Goal: Information Seeking & Learning: Check status

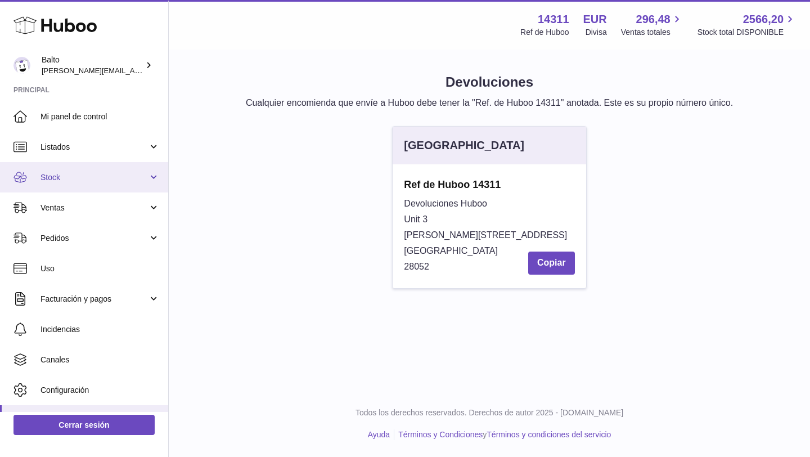
click at [99, 181] on span "Stock" at bounding box center [94, 177] width 107 height 11
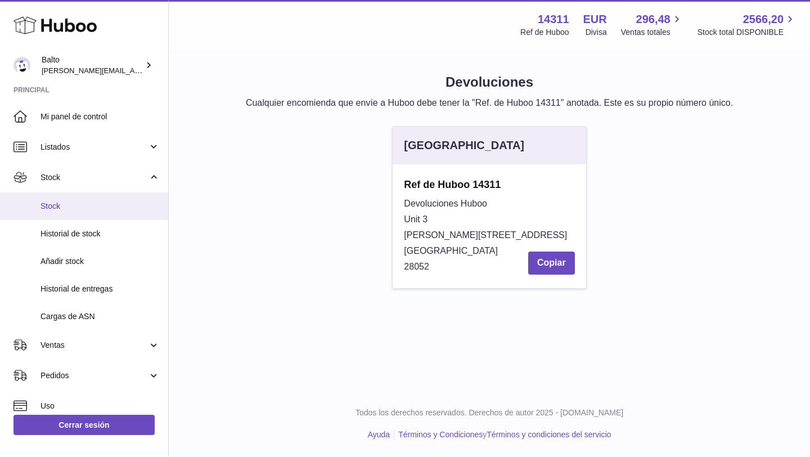
click at [69, 216] on link "Stock" at bounding box center [84, 206] width 168 height 28
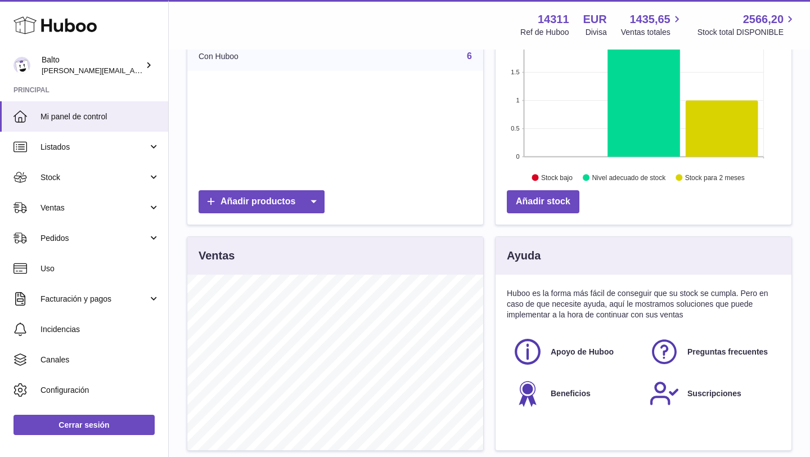
scroll to position [190, 0]
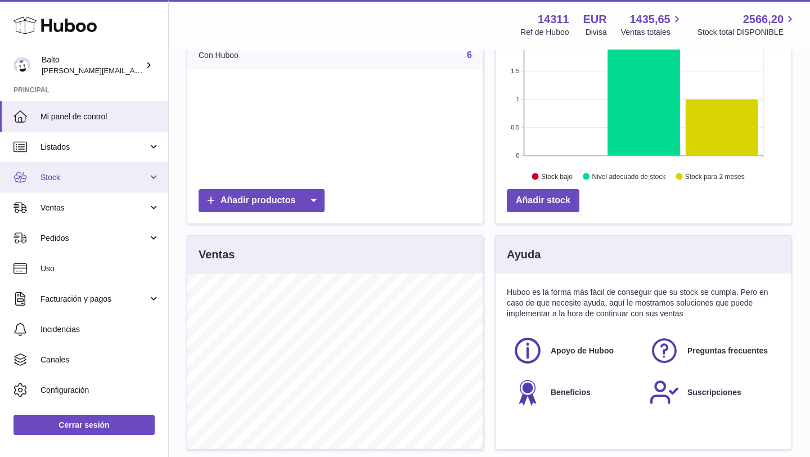
click at [86, 184] on link "Stock" at bounding box center [84, 177] width 168 height 30
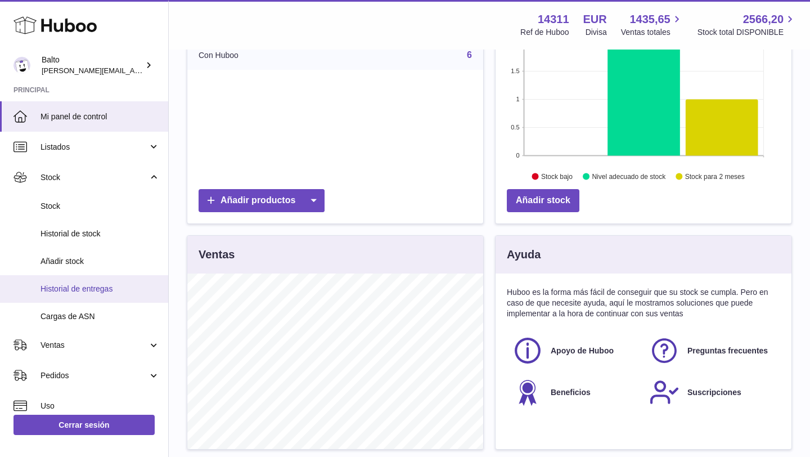
click at [71, 282] on link "Historial de entregas" at bounding box center [84, 289] width 168 height 28
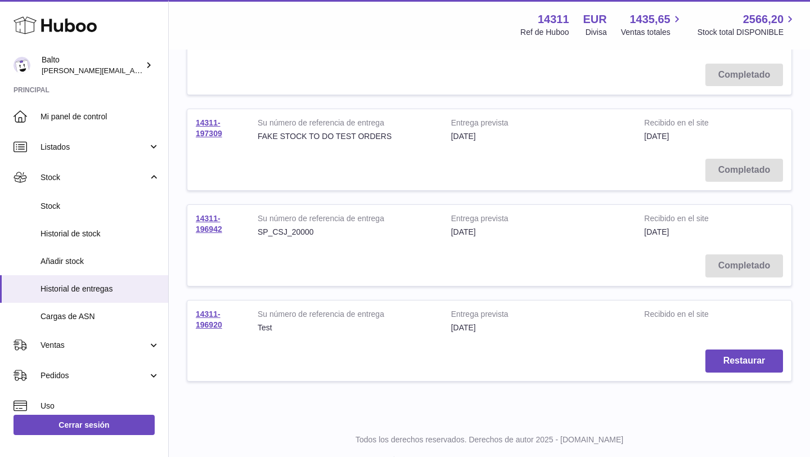
scroll to position [791, 0]
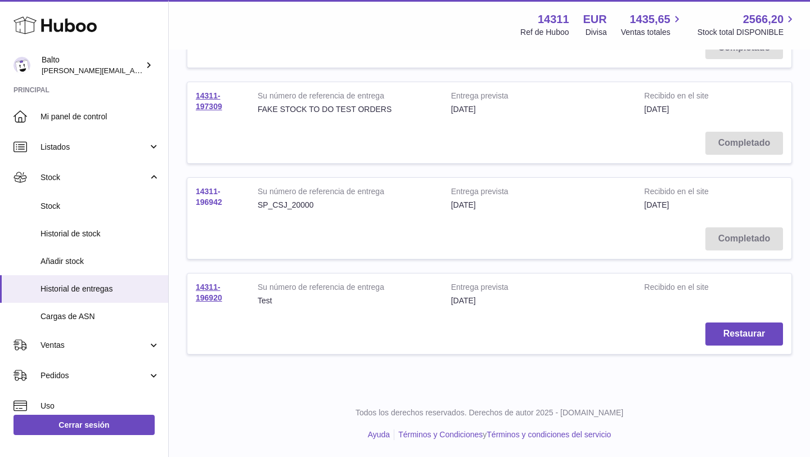
click at [216, 203] on link "14311-196942" at bounding box center [209, 197] width 26 height 20
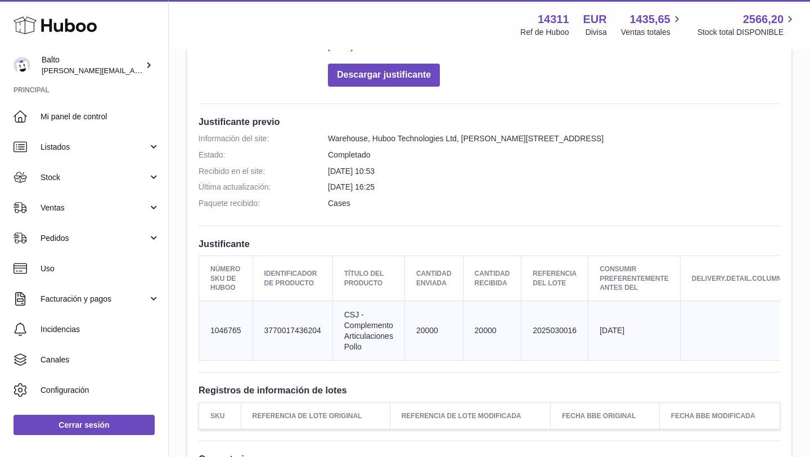
scroll to position [237, 0]
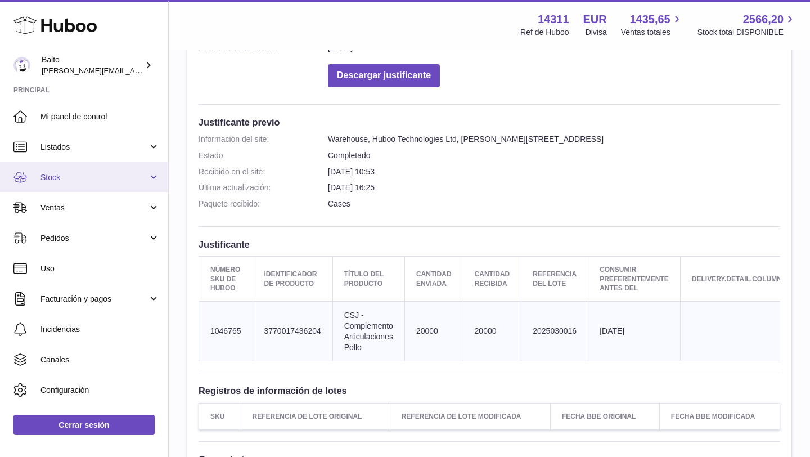
click at [149, 176] on link "Stock" at bounding box center [84, 177] width 168 height 30
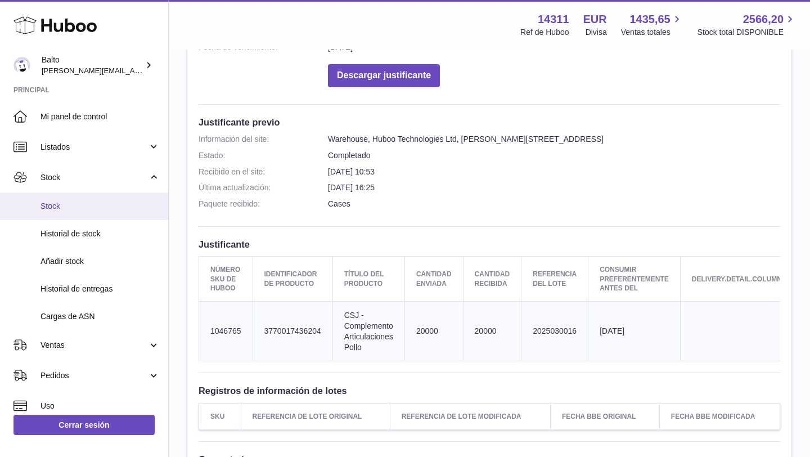
click at [84, 209] on span "Stock" at bounding box center [100, 206] width 119 height 11
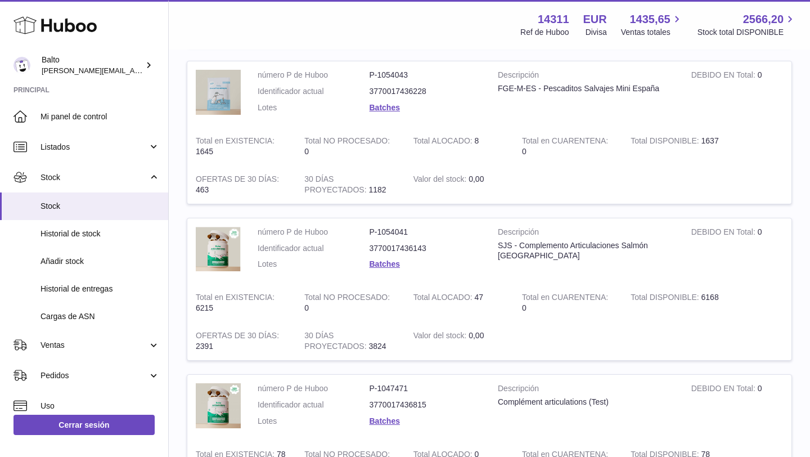
scroll to position [297, 0]
click at [397, 264] on link "Batches" at bounding box center [385, 262] width 30 height 9
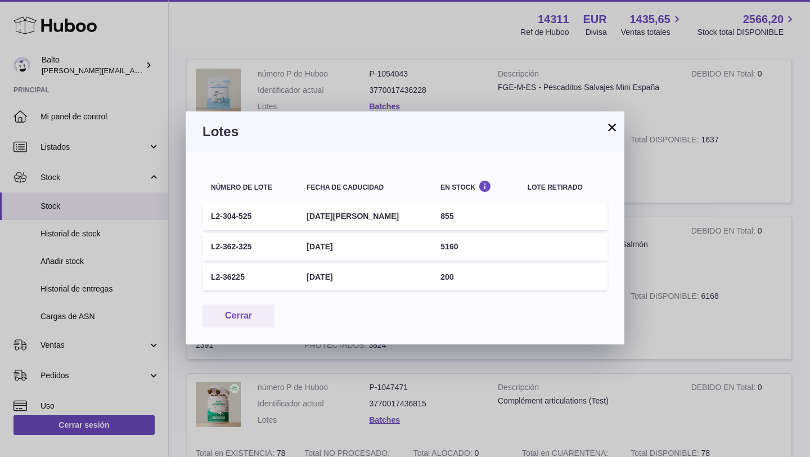
click at [615, 125] on button "×" at bounding box center [613, 127] width 14 height 14
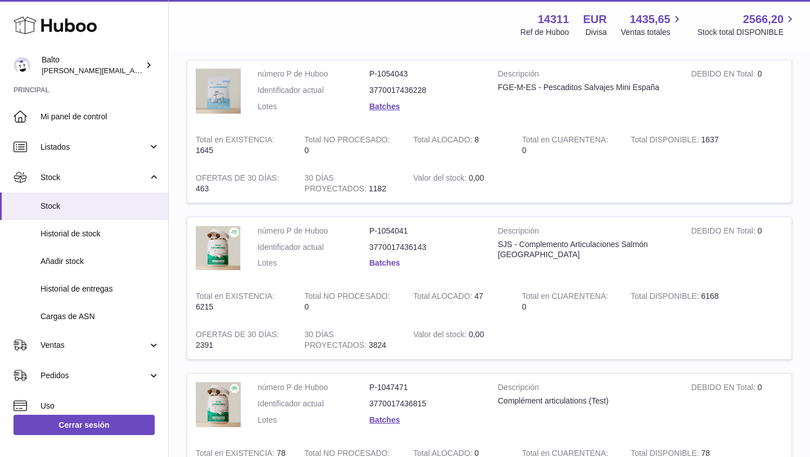
click at [383, 260] on link "Batches" at bounding box center [385, 262] width 30 height 9
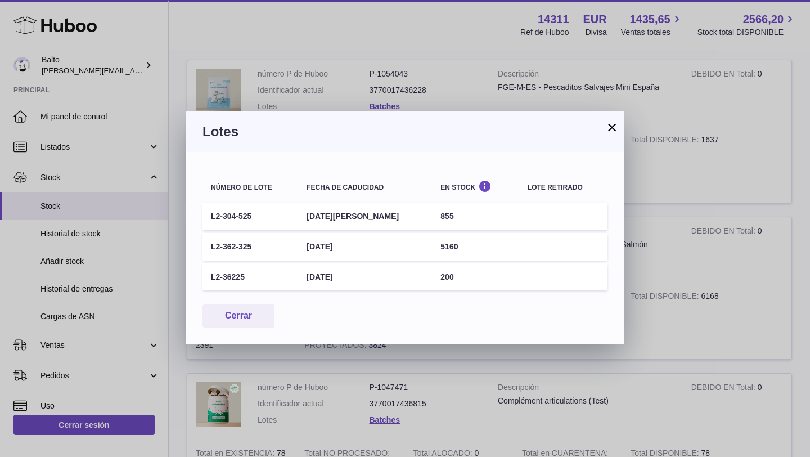
click at [611, 128] on button "×" at bounding box center [613, 127] width 14 height 14
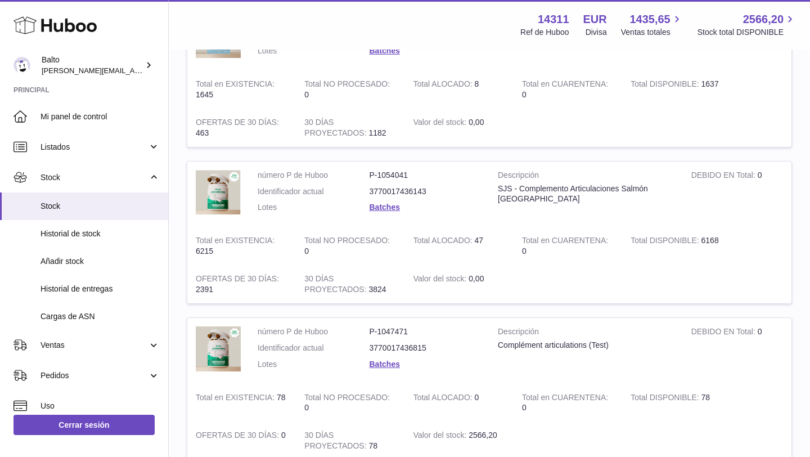
scroll to position [355, 0]
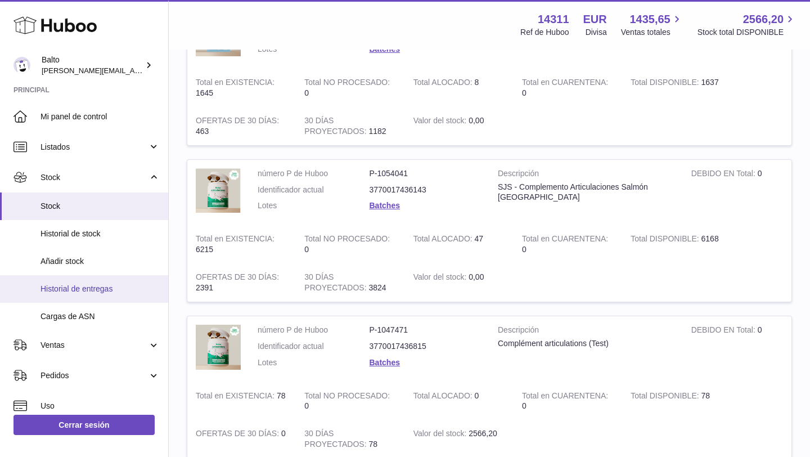
click at [75, 289] on span "Historial de entregas" at bounding box center [100, 289] width 119 height 11
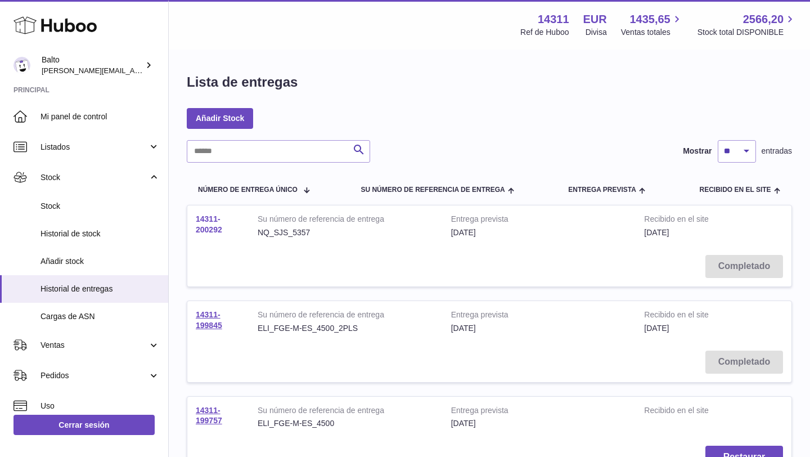
click at [216, 227] on link "14311-200292" at bounding box center [209, 224] width 26 height 20
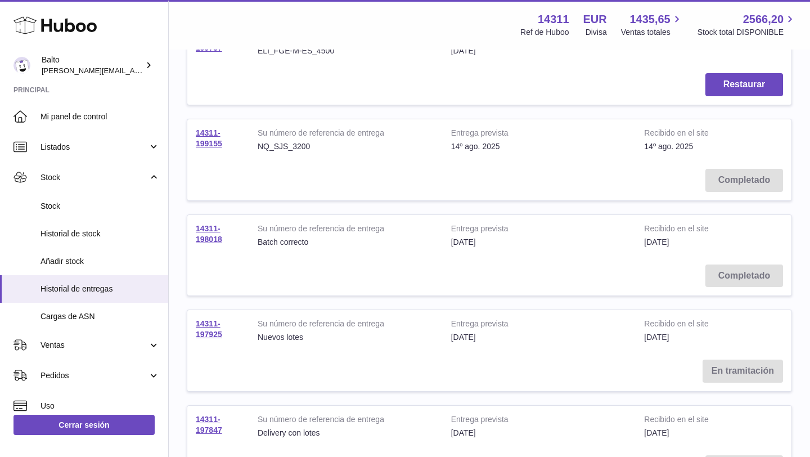
scroll to position [362, 0]
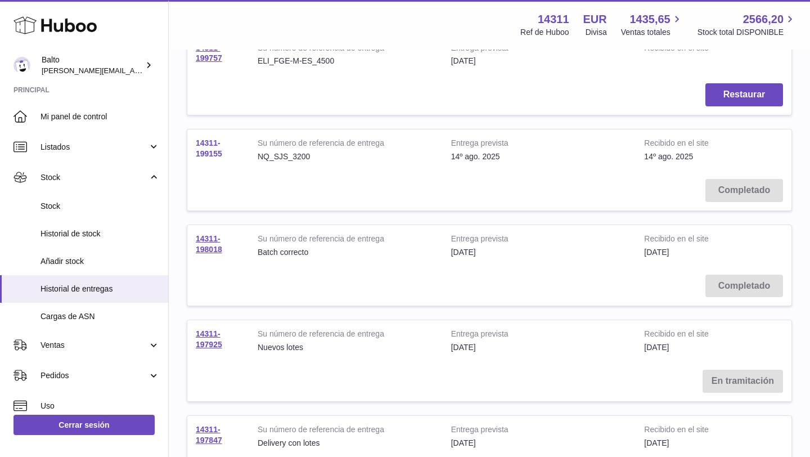
click at [212, 155] on link "14311-199155" at bounding box center [209, 148] width 26 height 20
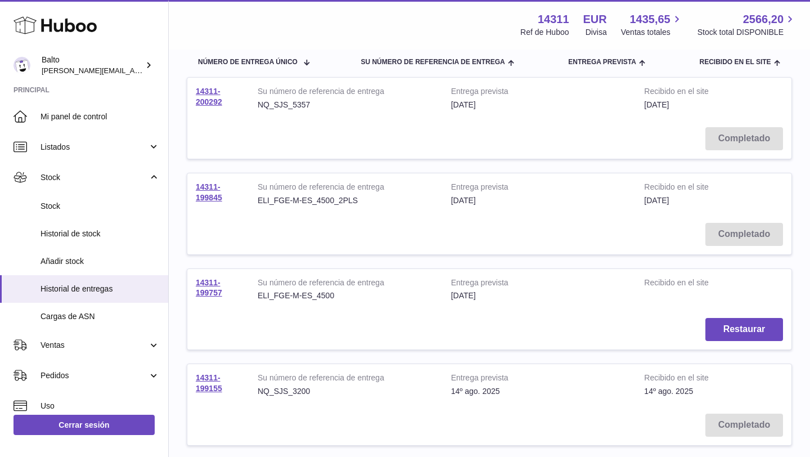
scroll to position [116, 0]
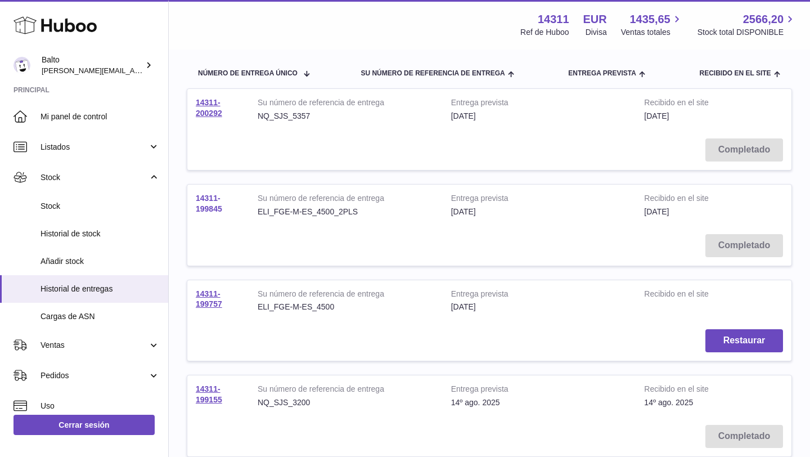
click at [213, 207] on link "14311-199845" at bounding box center [209, 204] width 26 height 20
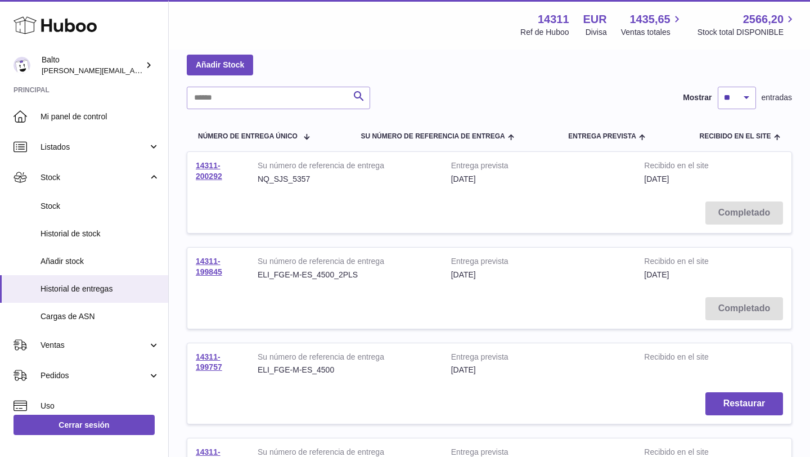
scroll to position [47, 0]
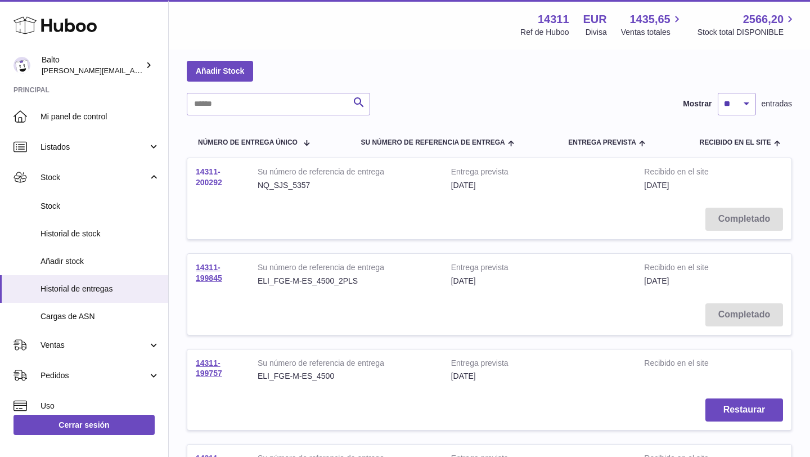
click at [211, 181] on link "14311-200292" at bounding box center [209, 177] width 26 height 20
drag, startPoint x: 236, startPoint y: 190, endPoint x: 195, endPoint y: 170, distance: 45.1
click at [195, 170] on td "14311-200292" at bounding box center [218, 178] width 62 height 41
copy link "14311-200292"
drag, startPoint x: 320, startPoint y: 181, endPoint x: 259, endPoint y: 183, distance: 60.8
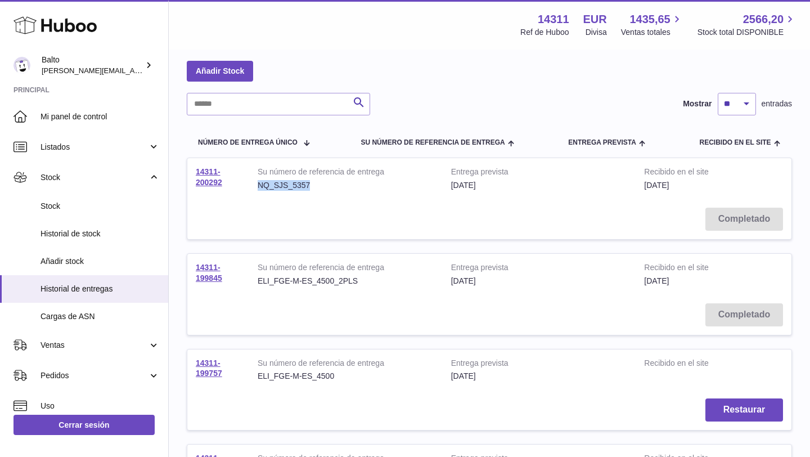
click at [259, 183] on div "NQ_SJS_5357" at bounding box center [346, 185] width 177 height 11
copy div "NQ_SJS_5357"
click at [212, 278] on link "14311-199845" at bounding box center [209, 273] width 26 height 20
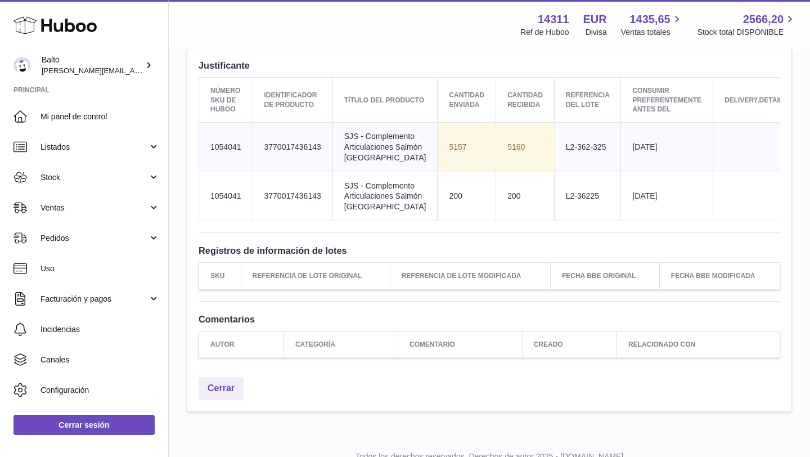
scroll to position [403, 0]
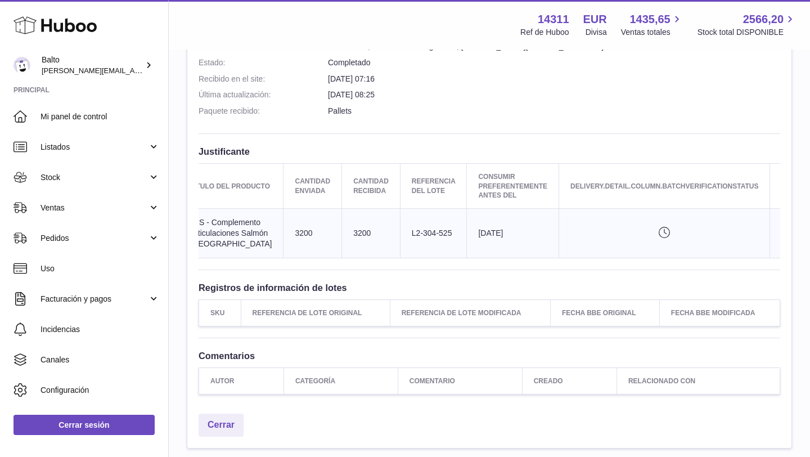
scroll to position [0, 156]
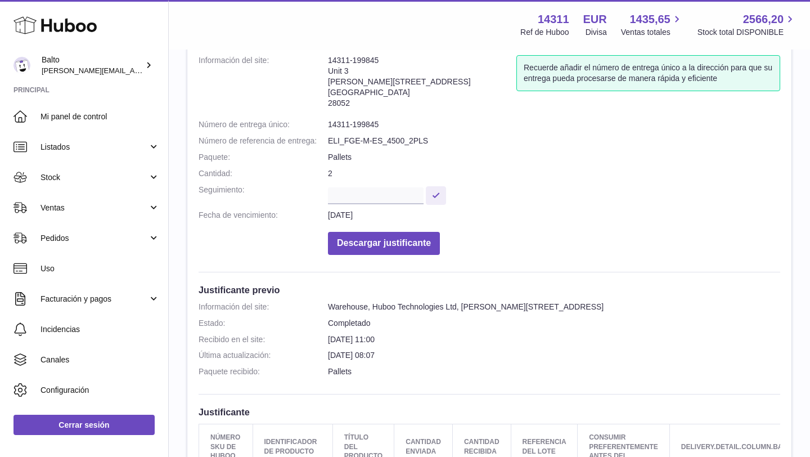
scroll to position [289, 0]
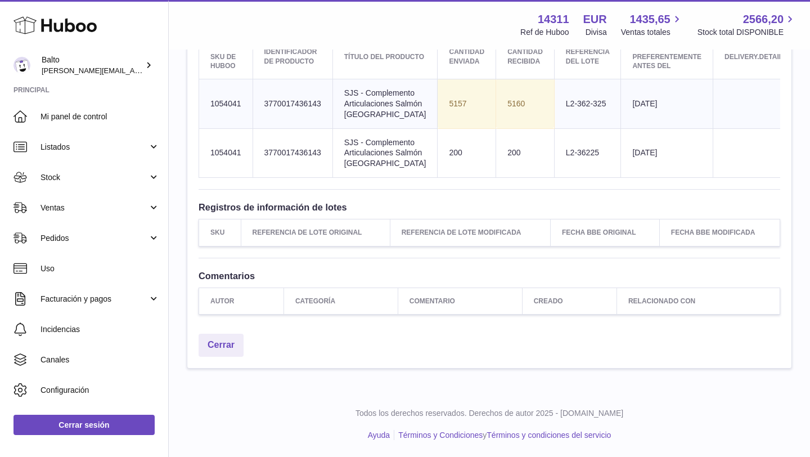
scroll to position [401, 0]
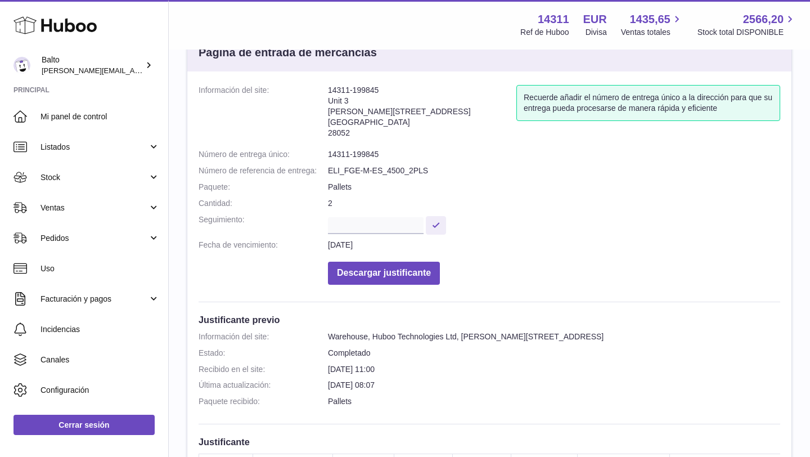
scroll to position [39, 0]
drag, startPoint x: 383, startPoint y: 154, endPoint x: 326, endPoint y: 154, distance: 56.8
click at [326, 154] on dl "Información del site: 14311-199845 Unit 3 [PERSON_NAME][STREET_ADDRESS] Recuerd…" at bounding box center [490, 188] width 582 height 205
copy dl "Número de entrega único: 14311-199845"
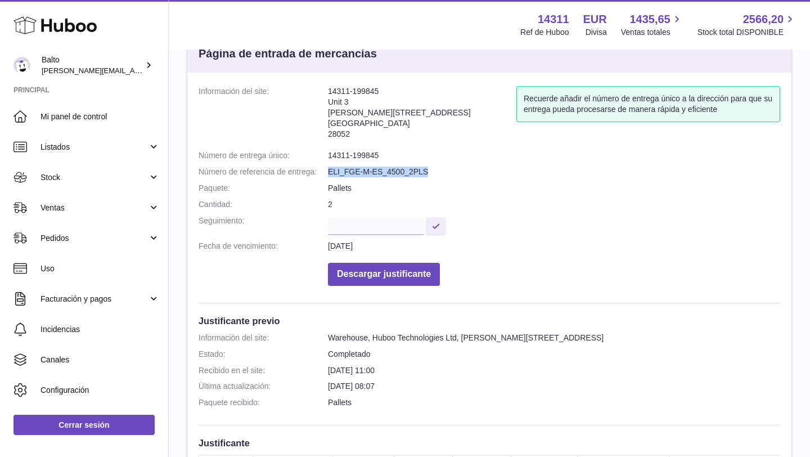
drag, startPoint x: 431, startPoint y: 173, endPoint x: 327, endPoint y: 169, distance: 104.2
click at [327, 169] on dl "Información del site: 14311-199845 Unit 3 Calle de Cerceda 20 Madrid 28052 Recu…" at bounding box center [490, 188] width 582 height 205
copy dl "Número de referencia de entrega: ELI_FGE-M-ES_4500_2PLS"
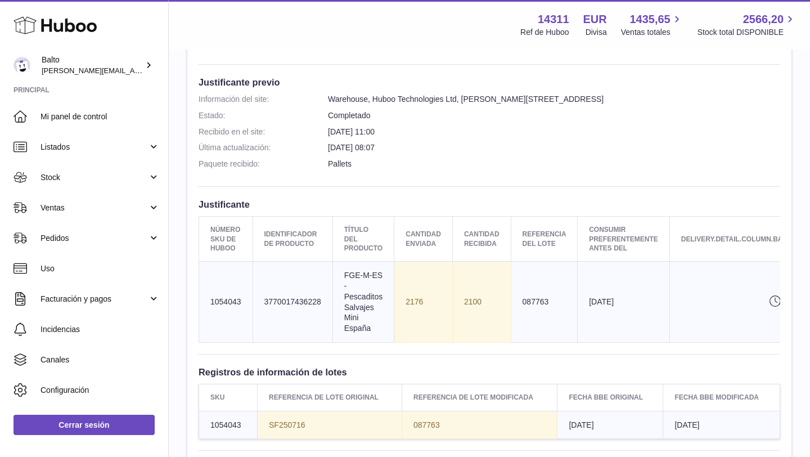
scroll to position [322, 0]
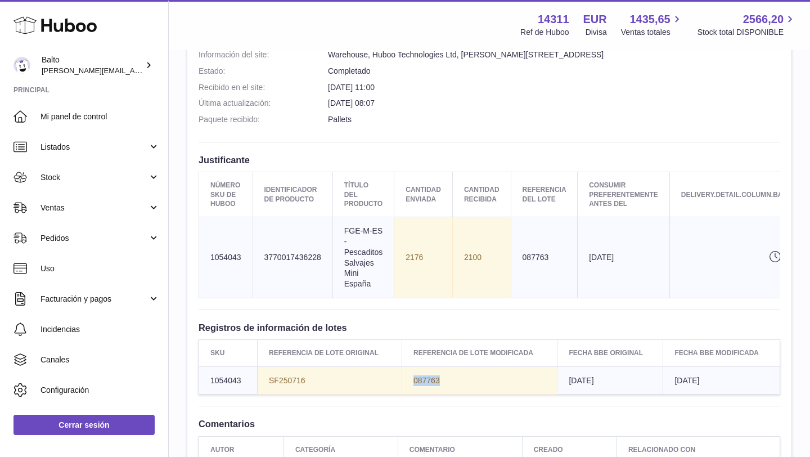
drag, startPoint x: 446, startPoint y: 380, endPoint x: 409, endPoint y: 382, distance: 36.6
click at [409, 382] on td "087763" at bounding box center [480, 380] width 156 height 28
copy span "087763"
drag, startPoint x: 319, startPoint y: 383, endPoint x: 269, endPoint y: 382, distance: 49.5
click at [269, 382] on td "SF250716" at bounding box center [330, 380] width 145 height 28
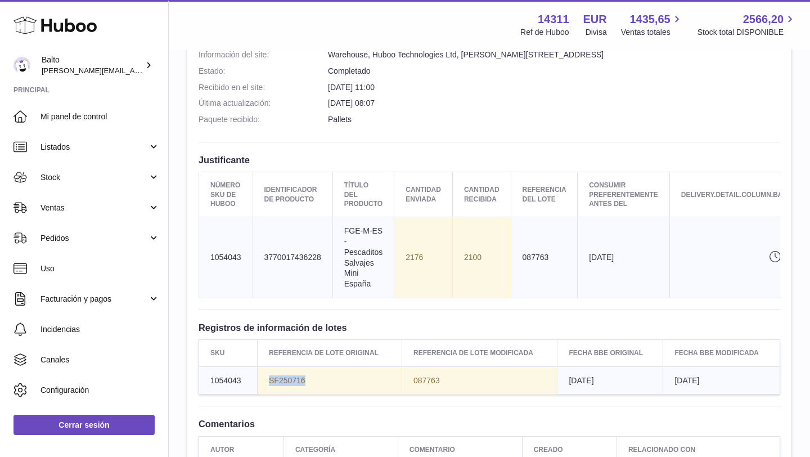
copy span "SF250716"
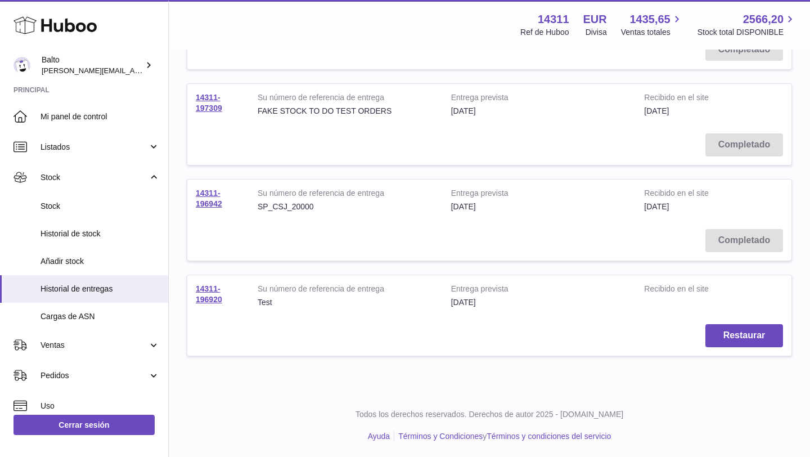
scroll to position [791, 0]
click at [215, 203] on link "14311-196942" at bounding box center [209, 197] width 26 height 20
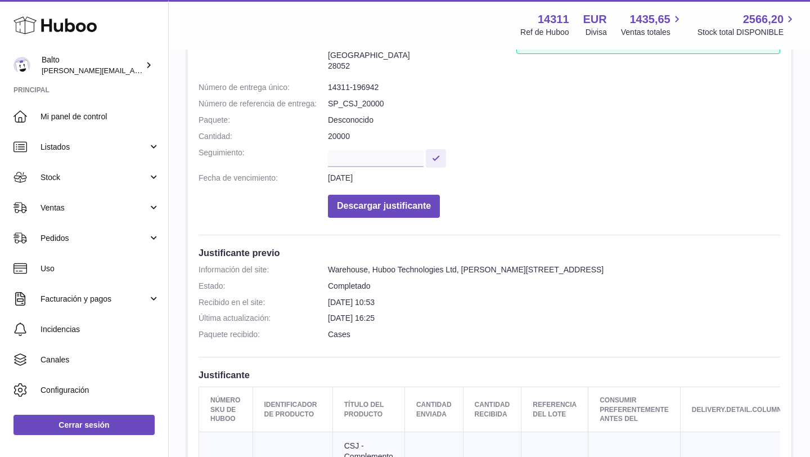
scroll to position [106, 0]
drag, startPoint x: 393, startPoint y: 88, endPoint x: 329, endPoint y: 88, distance: 64.7
click at [329, 88] on dd "14311-196942" at bounding box center [554, 88] width 452 height 11
copy dd "14311-196942"
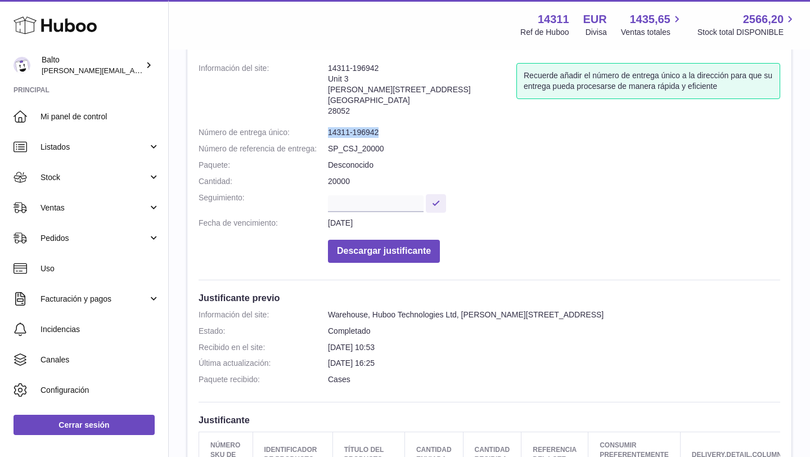
scroll to position [31, 0]
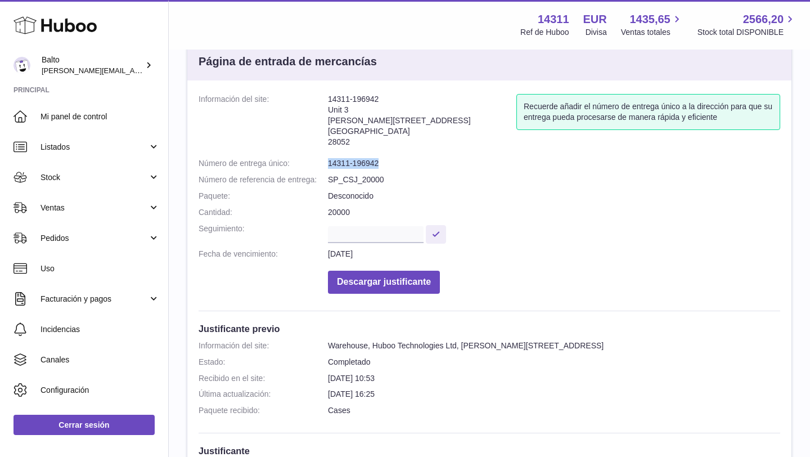
copy dd "14311-196942"
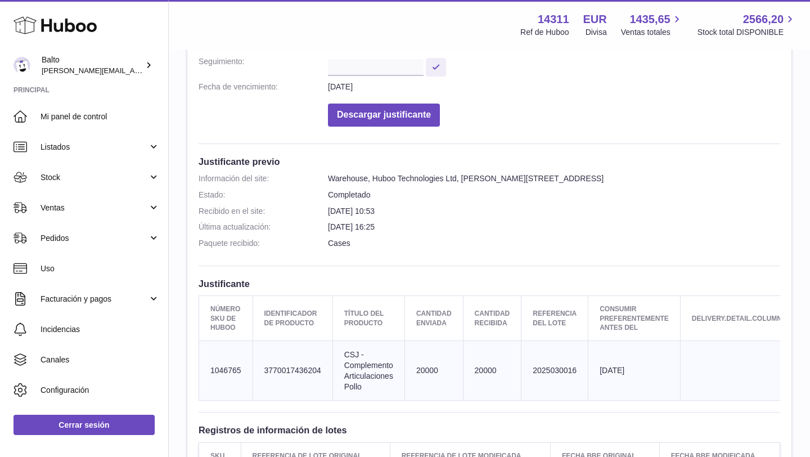
scroll to position [420, 0]
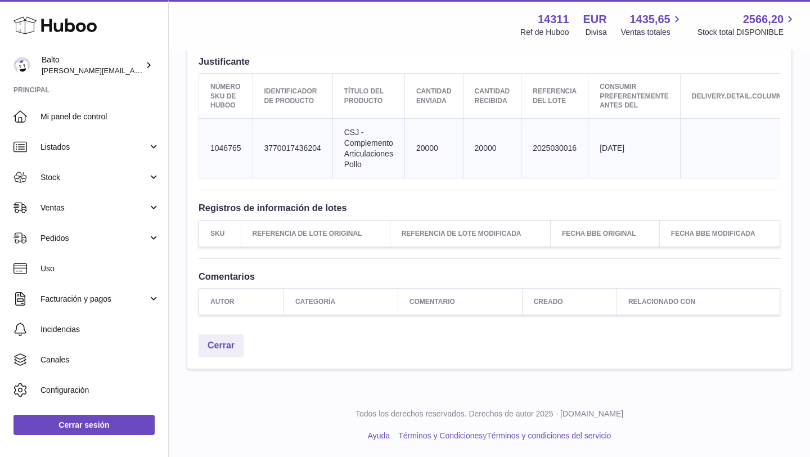
drag, startPoint x: 578, startPoint y: 142, endPoint x: 582, endPoint y: 150, distance: 8.6
click at [582, 150] on td "Referencia del lote 2025030016" at bounding box center [555, 148] width 67 height 60
copy td "2025030016"
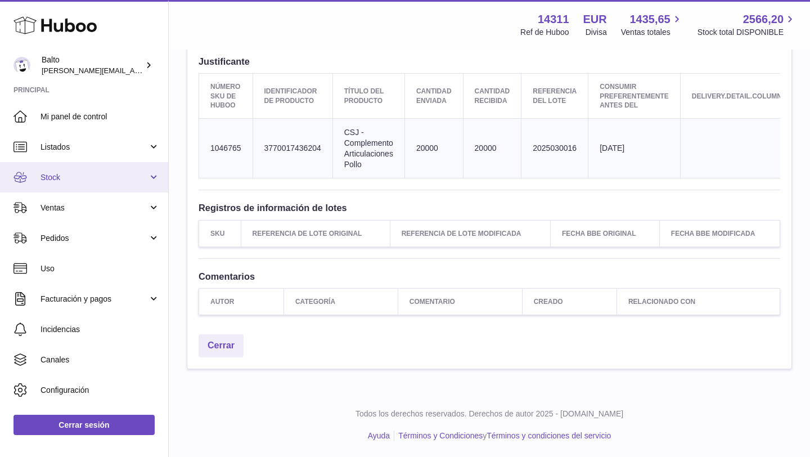
click at [51, 171] on link "Stock" at bounding box center [84, 177] width 168 height 30
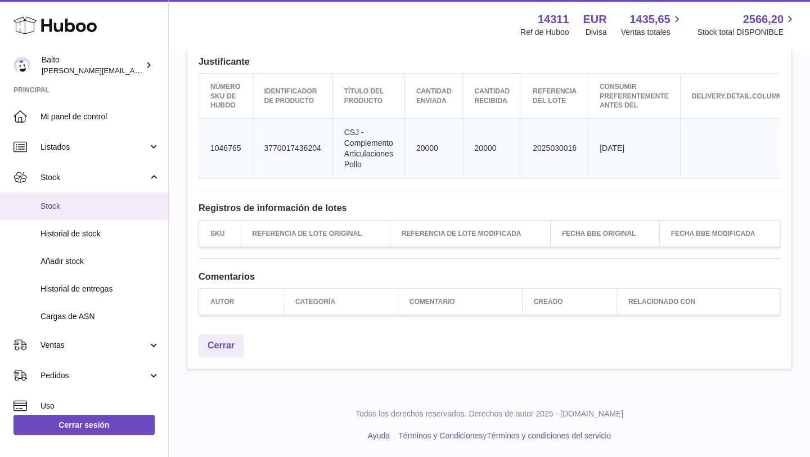
click at [67, 207] on span "Stock" at bounding box center [100, 206] width 119 height 11
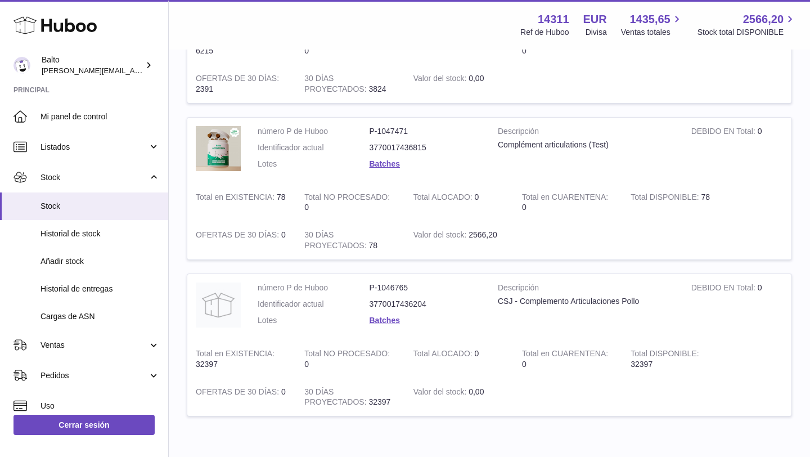
scroll to position [616, 0]
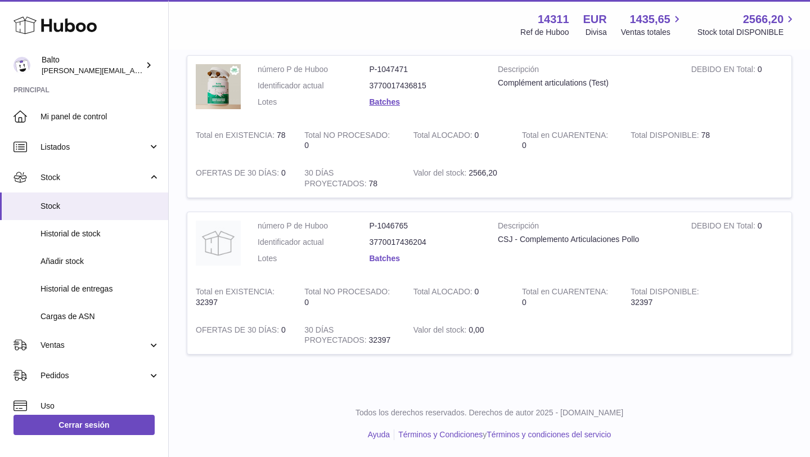
click at [376, 257] on link "Batches" at bounding box center [385, 258] width 30 height 9
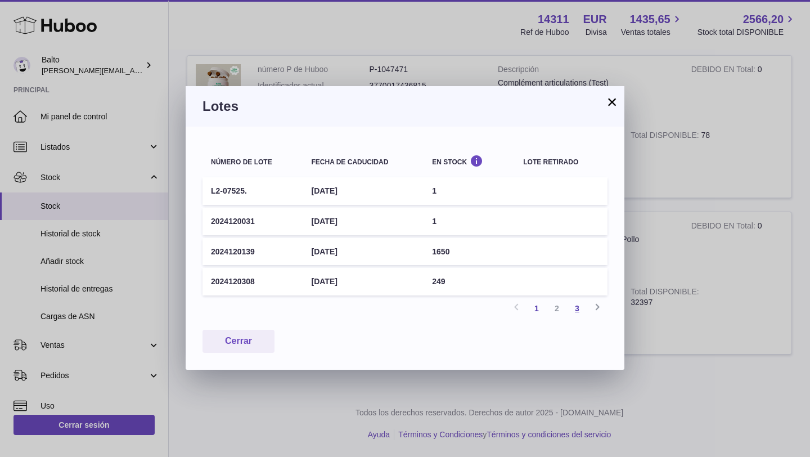
click at [575, 310] on link "3" at bounding box center [577, 308] width 20 height 20
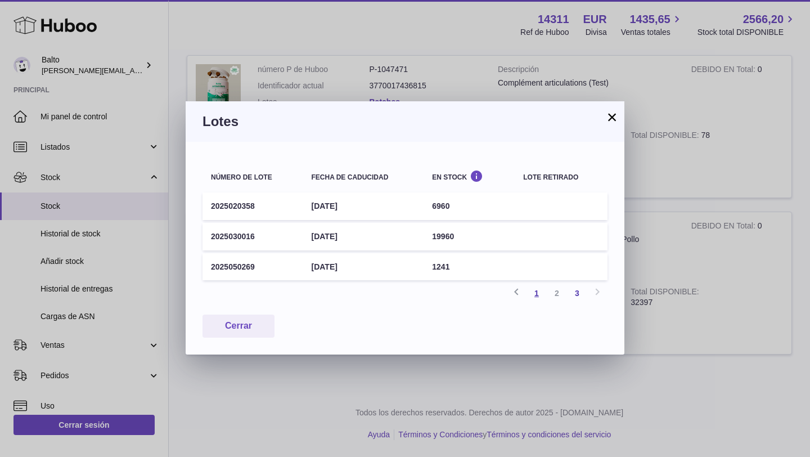
click at [533, 296] on link "1" at bounding box center [537, 293] width 20 height 20
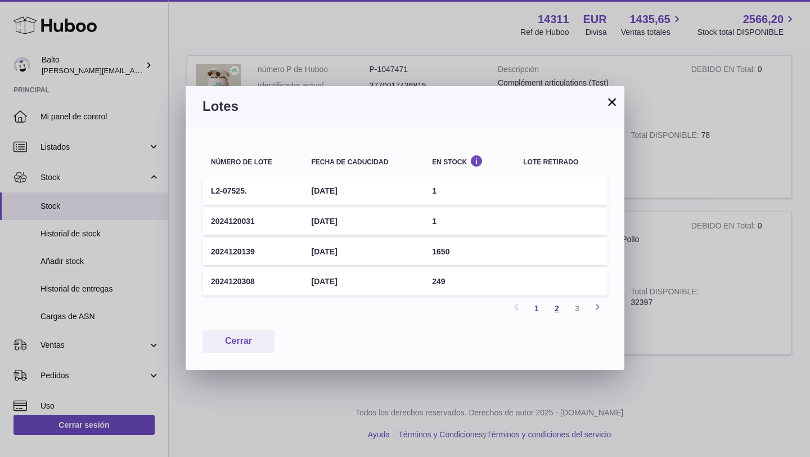
click at [559, 312] on link "2" at bounding box center [557, 308] width 20 height 20
click at [536, 310] on link "1" at bounding box center [537, 308] width 20 height 20
drag, startPoint x: 262, startPoint y: 190, endPoint x: 208, endPoint y: 188, distance: 53.5
click at [208, 188] on td "L2-07525." at bounding box center [253, 191] width 100 height 28
copy td "L2-07525."
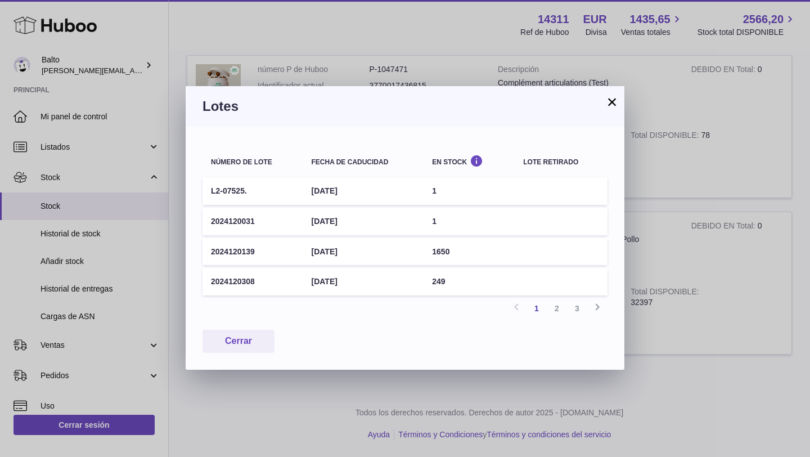
drag, startPoint x: 260, startPoint y: 222, endPoint x: 212, endPoint y: 221, distance: 47.8
click at [212, 221] on td "2024120031" at bounding box center [253, 222] width 100 height 28
copy td "2024120031"
click at [559, 311] on link "2" at bounding box center [557, 308] width 20 height 20
click at [576, 309] on link "3" at bounding box center [577, 308] width 20 height 20
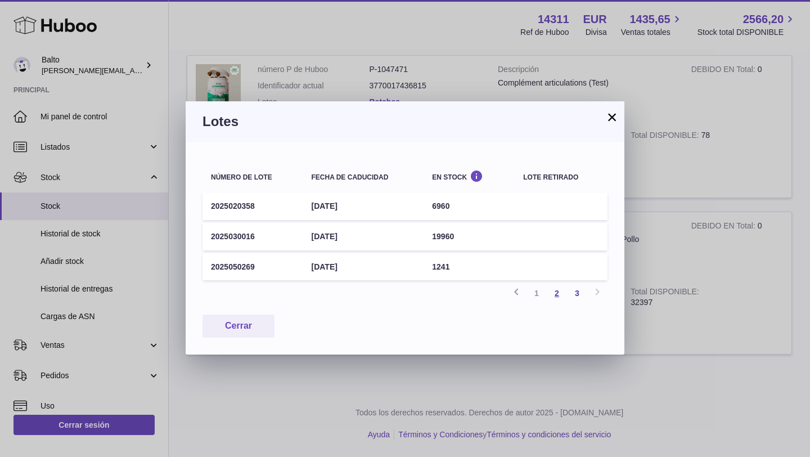
click at [553, 298] on link "2" at bounding box center [557, 293] width 20 height 20
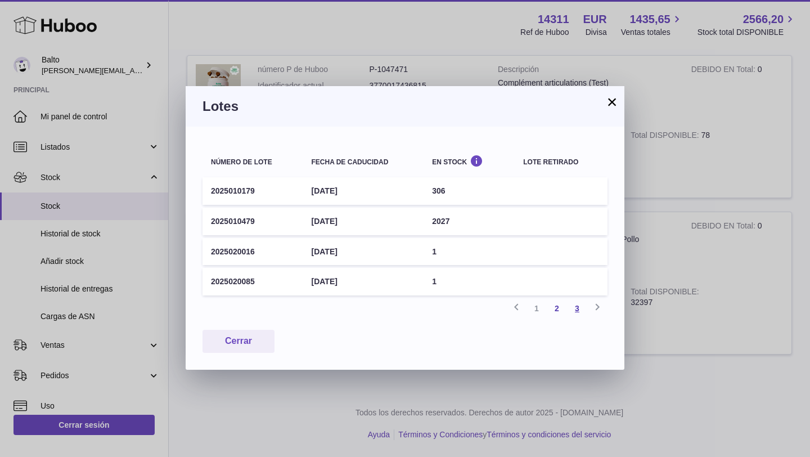
click at [582, 310] on link "3" at bounding box center [577, 308] width 20 height 20
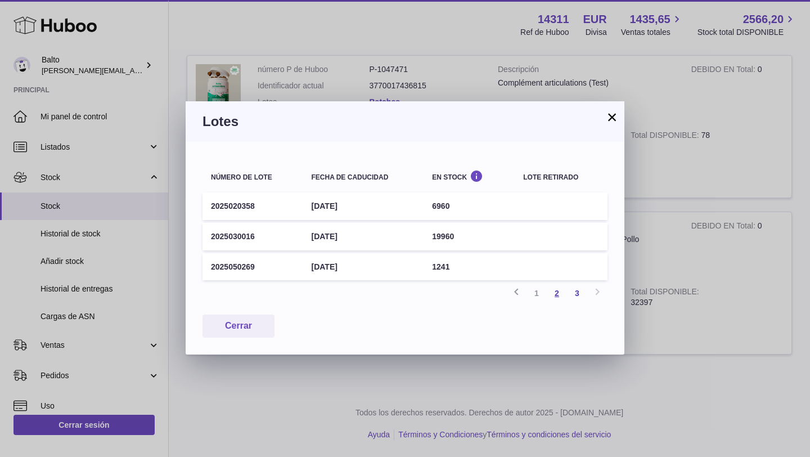
click at [558, 294] on link "2" at bounding box center [557, 293] width 20 height 20
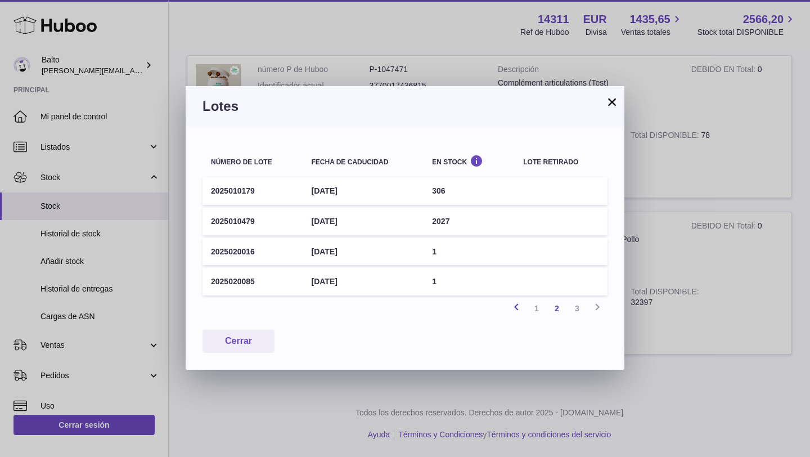
click at [517, 306] on icon at bounding box center [517, 307] width 14 height 14
click at [560, 310] on link "2" at bounding box center [557, 308] width 20 height 20
click at [540, 311] on link "1" at bounding box center [537, 308] width 20 height 20
click at [578, 308] on link "3" at bounding box center [577, 308] width 20 height 20
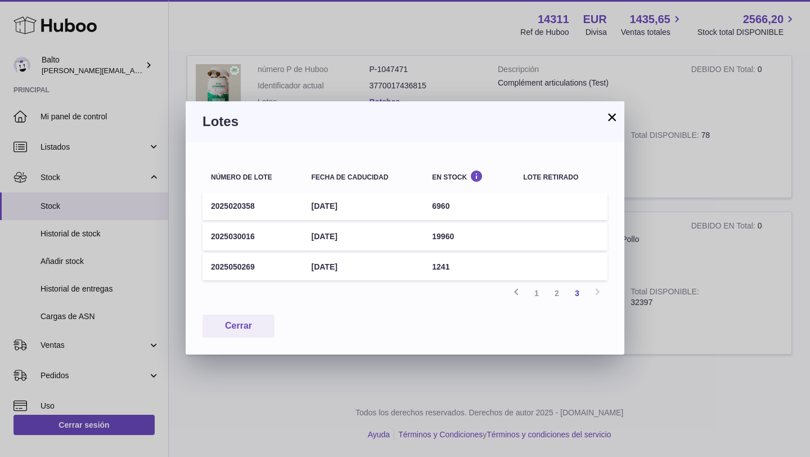
drag, startPoint x: 217, startPoint y: 241, endPoint x: 219, endPoint y: 210, distance: 31.0
click at [219, 210] on tbody "2025020358 20th Feb 2027 6960 2025030016 4th Mar 2027 19960 2025050269 12th May…" at bounding box center [405, 236] width 405 height 88
click at [212, 192] on td "2025020358" at bounding box center [253, 206] width 100 height 28
drag, startPoint x: 199, startPoint y: 168, endPoint x: 503, endPoint y: 247, distance: 313.9
click at [503, 247] on div "Número de lote Fecha de caducidad En stock Lote retirado 2025020358 20th Feb 20…" at bounding box center [405, 248] width 439 height 213
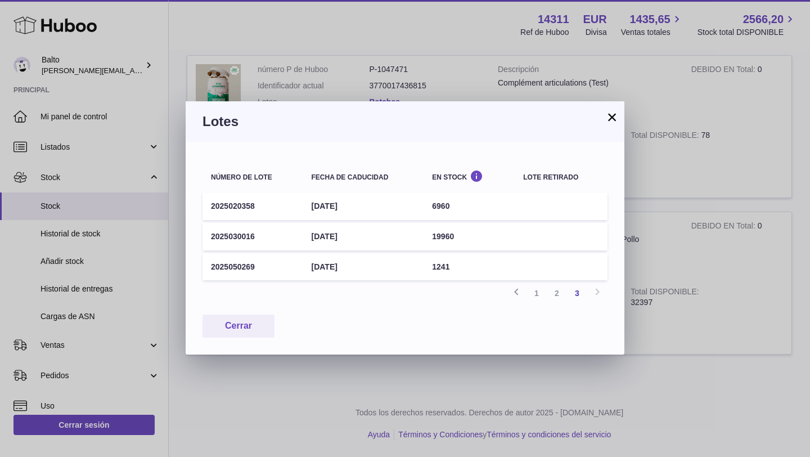
click at [509, 234] on td "19960" at bounding box center [469, 237] width 91 height 28
click at [194, 166] on div "Número de lote Fecha de caducidad En stock Lote retirado 2025020358 20th Feb 20…" at bounding box center [405, 248] width 439 height 213
click at [559, 297] on link "2" at bounding box center [557, 293] width 20 height 20
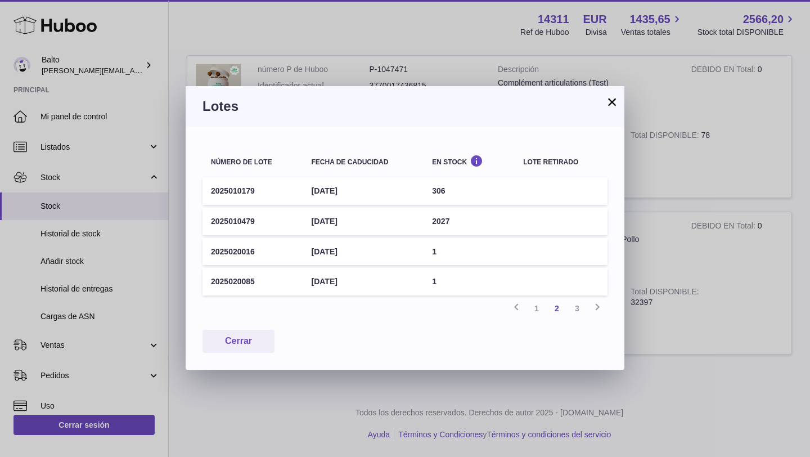
drag, startPoint x: 257, startPoint y: 281, endPoint x: 208, endPoint y: 282, distance: 49.0
click at [208, 282] on td "2025020085" at bounding box center [253, 282] width 100 height 28
copy td "2025020085"
click at [614, 106] on button "×" at bounding box center [613, 102] width 14 height 14
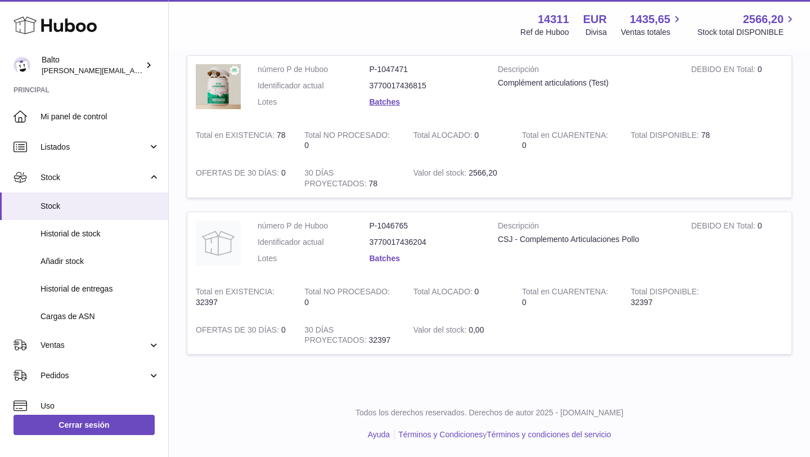
click at [391, 257] on link "Batches" at bounding box center [385, 258] width 30 height 9
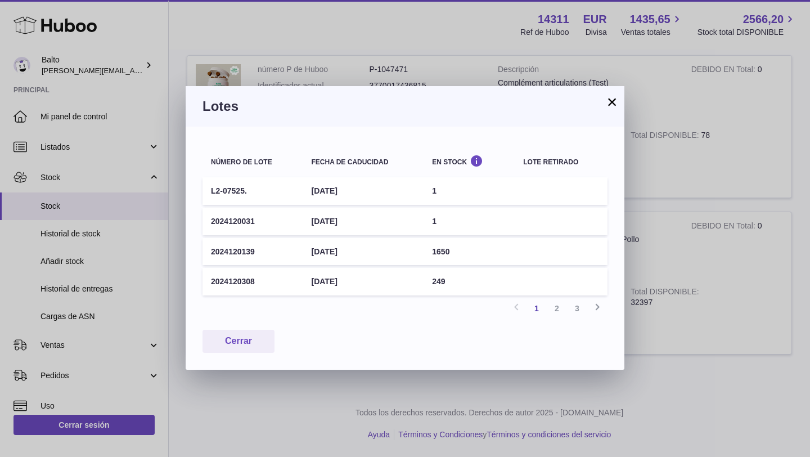
click at [609, 105] on button "×" at bounding box center [613, 102] width 14 height 14
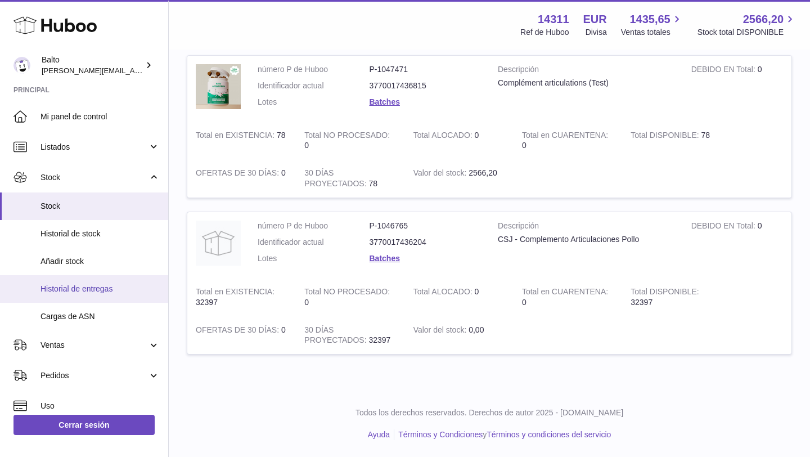
click at [66, 286] on span "Historial de entregas" at bounding box center [100, 289] width 119 height 11
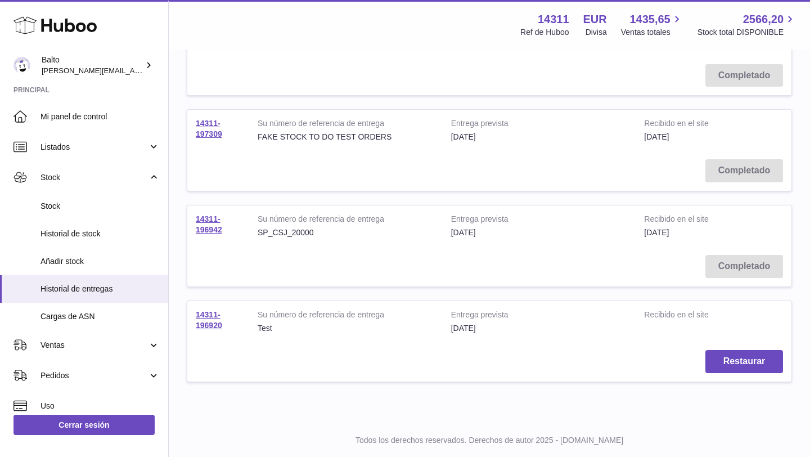
scroll to position [791, 0]
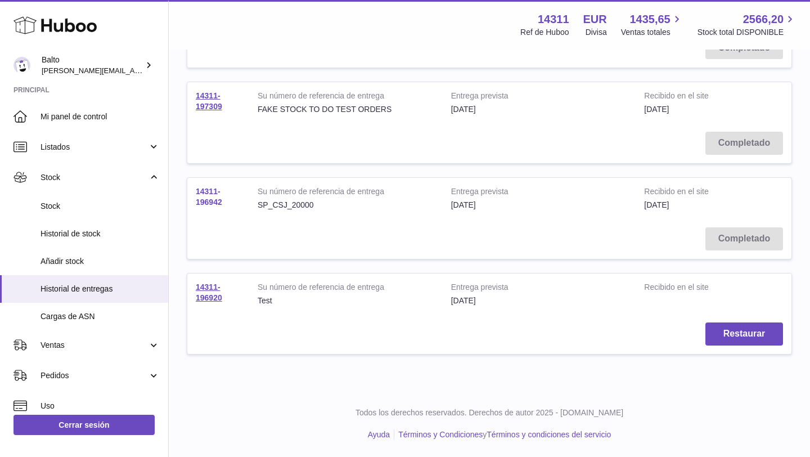
click at [205, 191] on link "14311-196942" at bounding box center [209, 197] width 26 height 20
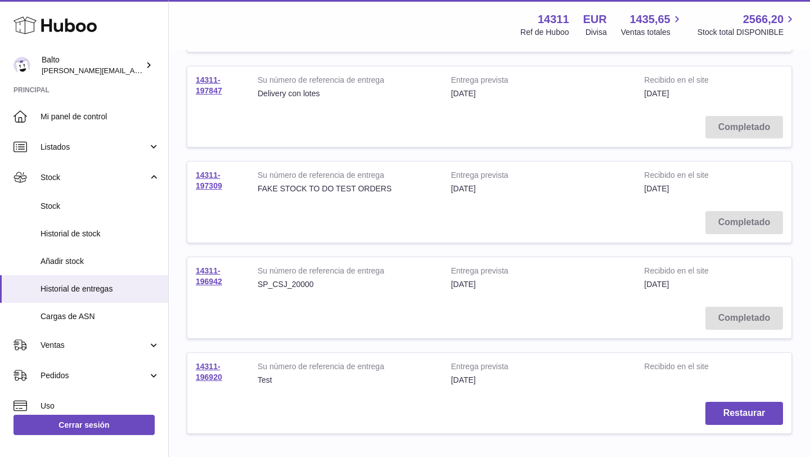
scroll to position [706, 0]
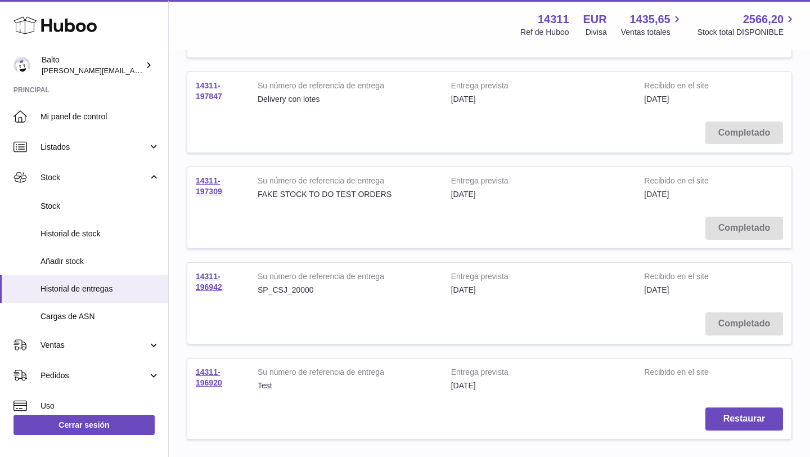
click at [211, 96] on link "14311-197847" at bounding box center [209, 91] width 26 height 20
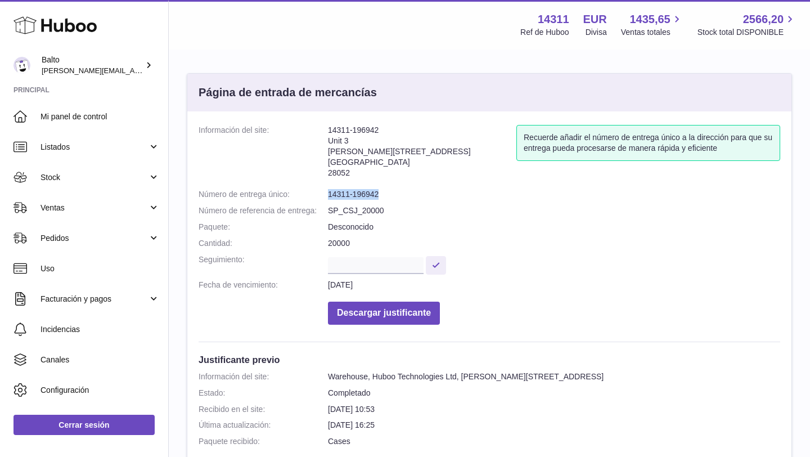
drag, startPoint x: 387, startPoint y: 194, endPoint x: 327, endPoint y: 190, distance: 59.7
click at [327, 190] on dl "Información del site: 14311-196942 Unit 3 Calle de Cerceda 20 Madrid 28052 Recu…" at bounding box center [490, 227] width 582 height 205
copy dl "Número de entrega único: 14311-196942"
drag, startPoint x: 382, startPoint y: 194, endPoint x: 329, endPoint y: 191, distance: 53.0
click at [329, 191] on dd "14311-197847" at bounding box center [554, 194] width 452 height 11
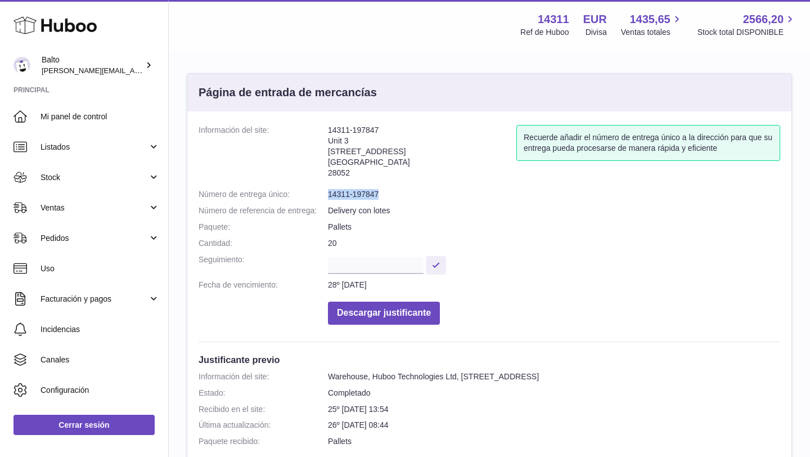
copy dd "14311-197847"
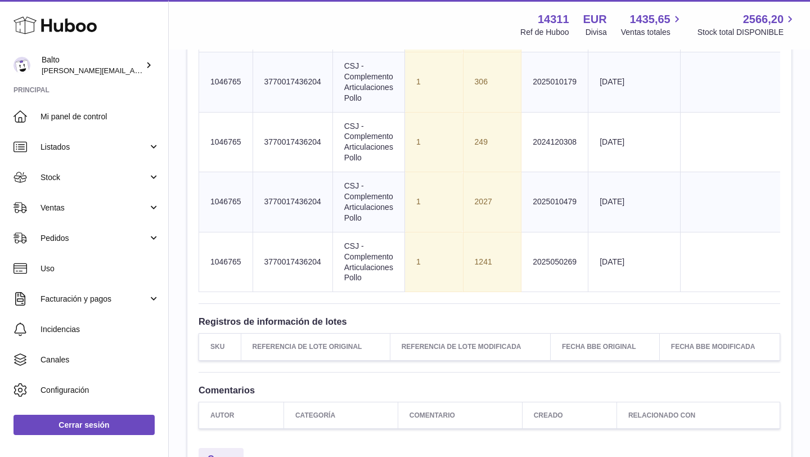
scroll to position [607, 0]
